Goal: Find specific page/section: Find specific page/section

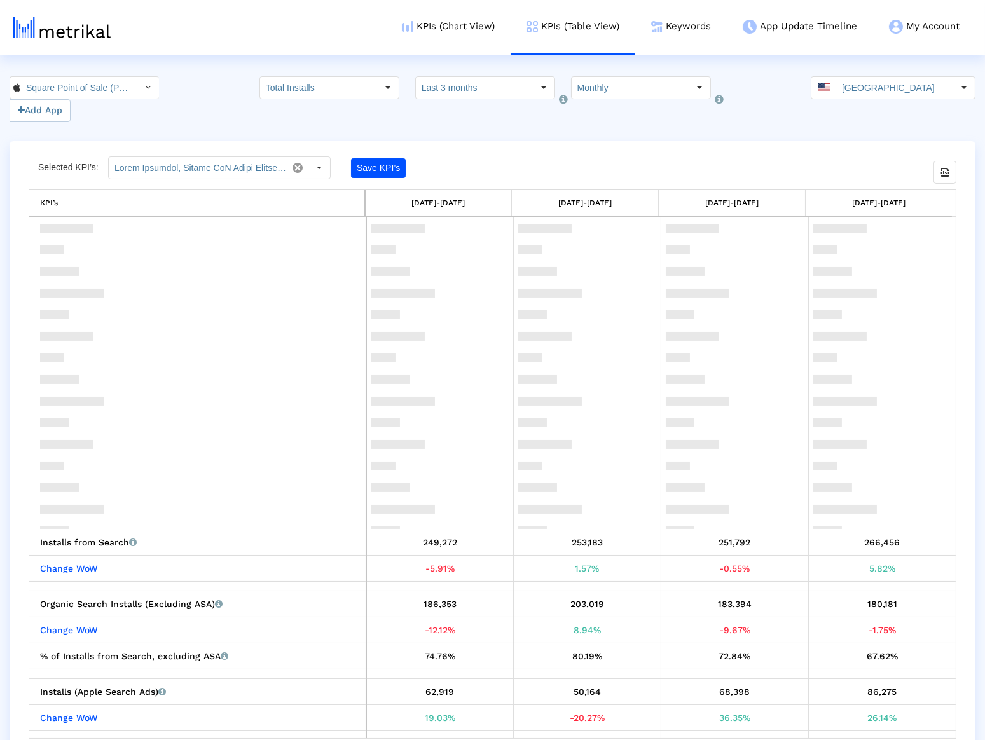
scroll to position [312, 0]
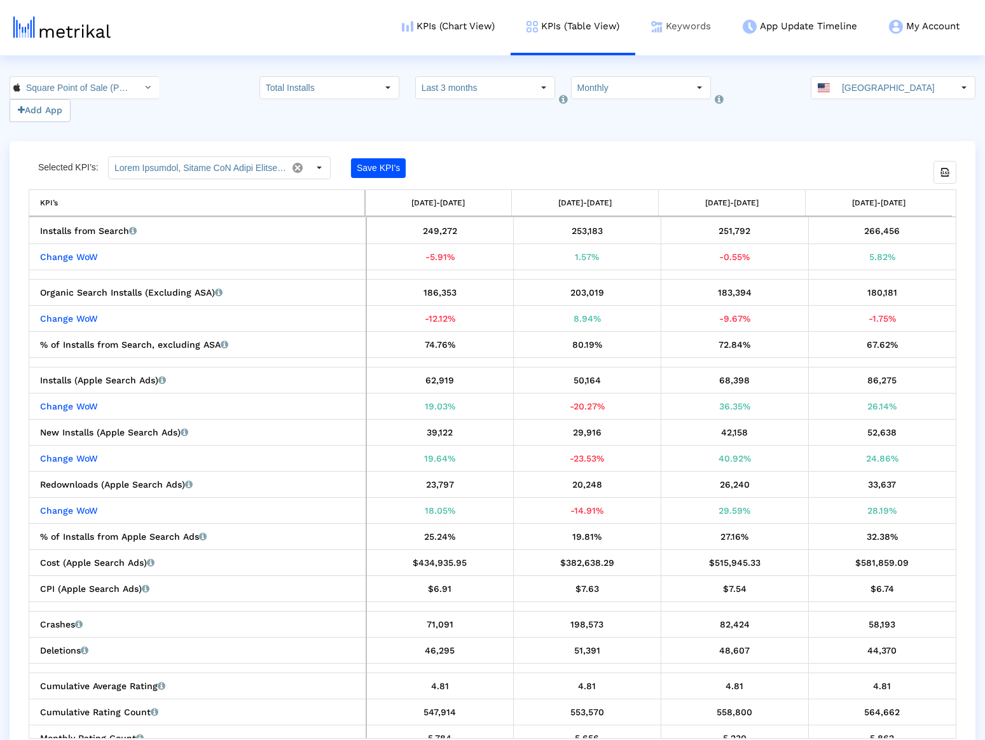
click at [670, 25] on link "Keywords" at bounding box center [681, 26] width 92 height 53
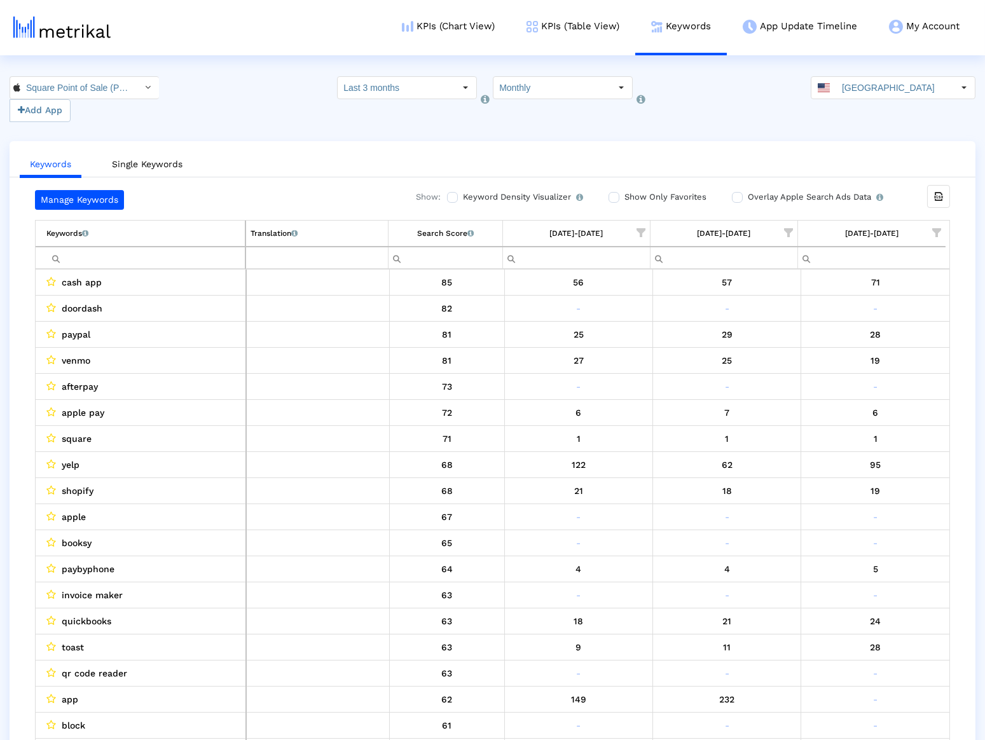
click at [792, 231] on span "Show filter options for column '08/01/25-08/31/25'" at bounding box center [788, 232] width 9 height 9
click at [702, 318] on div "Is One" at bounding box center [728, 323] width 114 height 25
click at [666, 322] on span "Filter options" at bounding box center [665, 324] width 14 height 14
click at [668, 347] on span "Filter options" at bounding box center [665, 350] width 14 height 14
click at [859, 225] on div "[DATE]-[DATE]" at bounding box center [871, 233] width 53 height 17
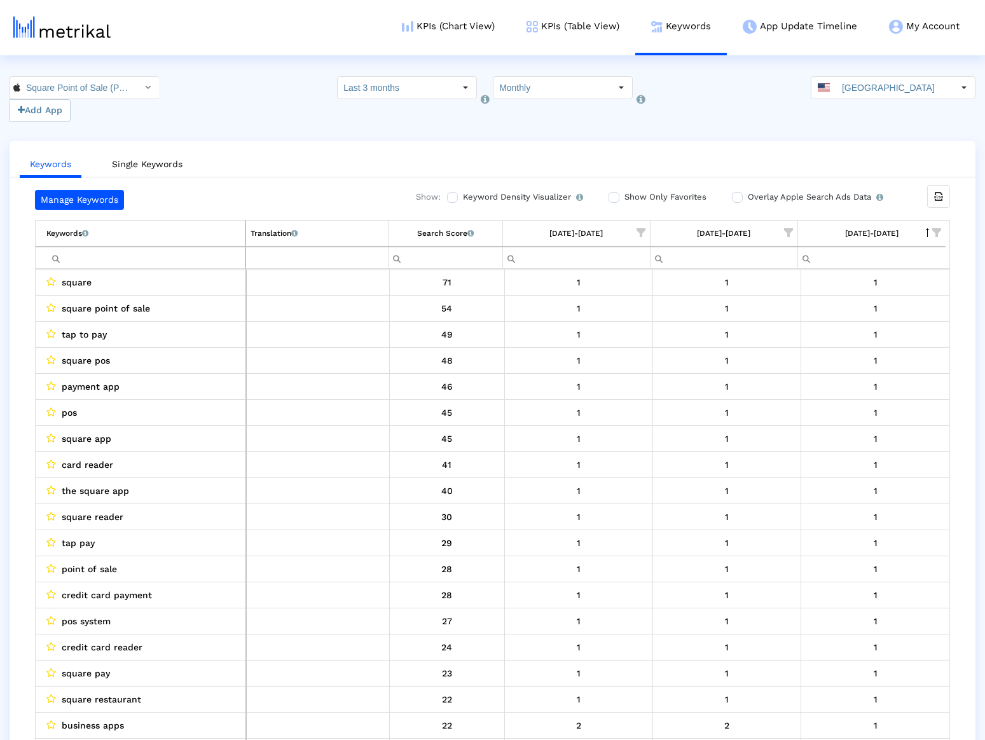
click at [932, 230] on span "Show filter options for column '09/01/25-09/30/25'" at bounding box center [936, 232] width 9 height 9
click at [847, 323] on div "Is One" at bounding box center [875, 323] width 114 height 25
click at [835, 431] on span "OK" at bounding box center [831, 428] width 12 height 10
click at [784, 233] on span "Show filter options for column '08/01/25-08/31/25'" at bounding box center [788, 232] width 9 height 9
click at [710, 348] on div "Between 2-3" at bounding box center [728, 348] width 114 height 25
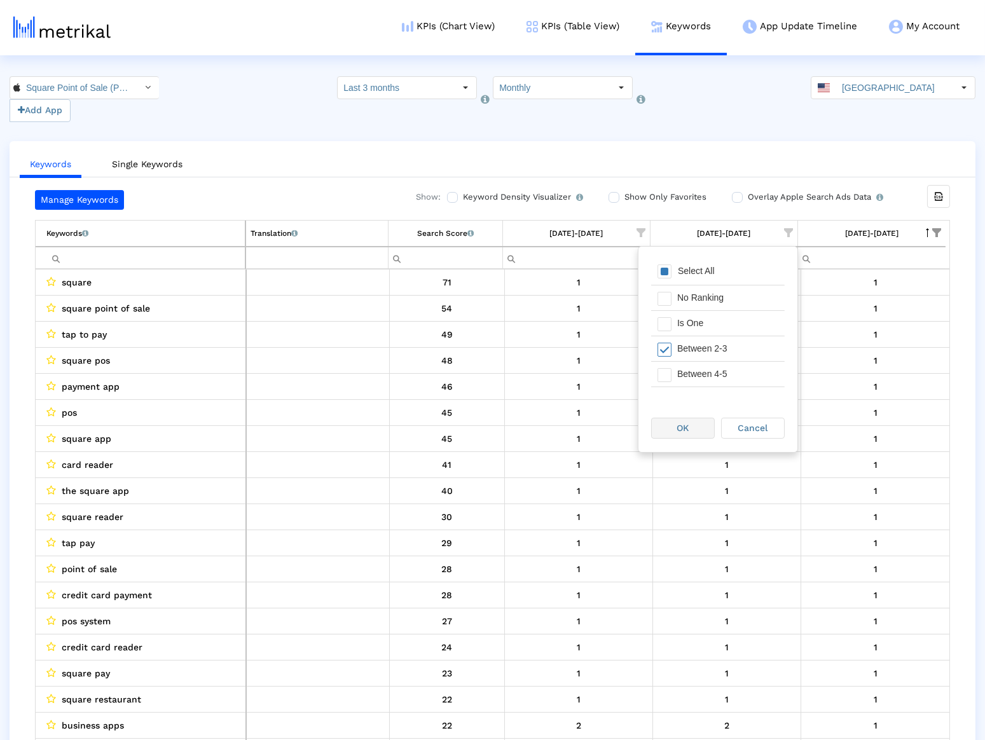
click at [686, 424] on span "OK" at bounding box center [683, 428] width 12 height 10
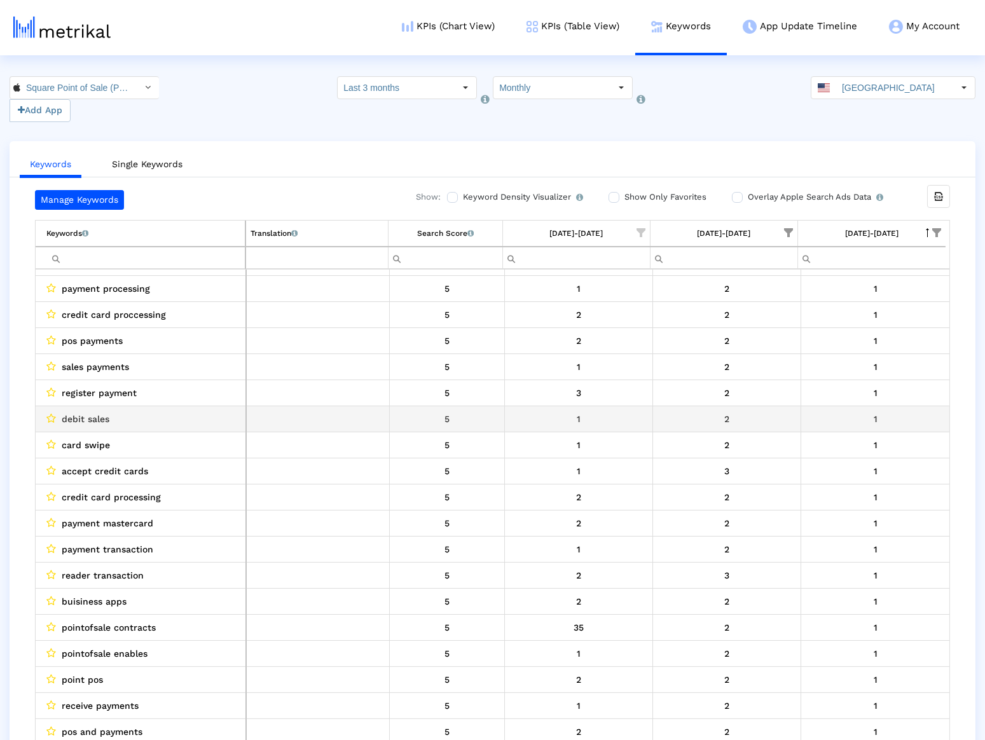
scroll to position [48, 0]
